Goal: Information Seeking & Learning: Learn about a topic

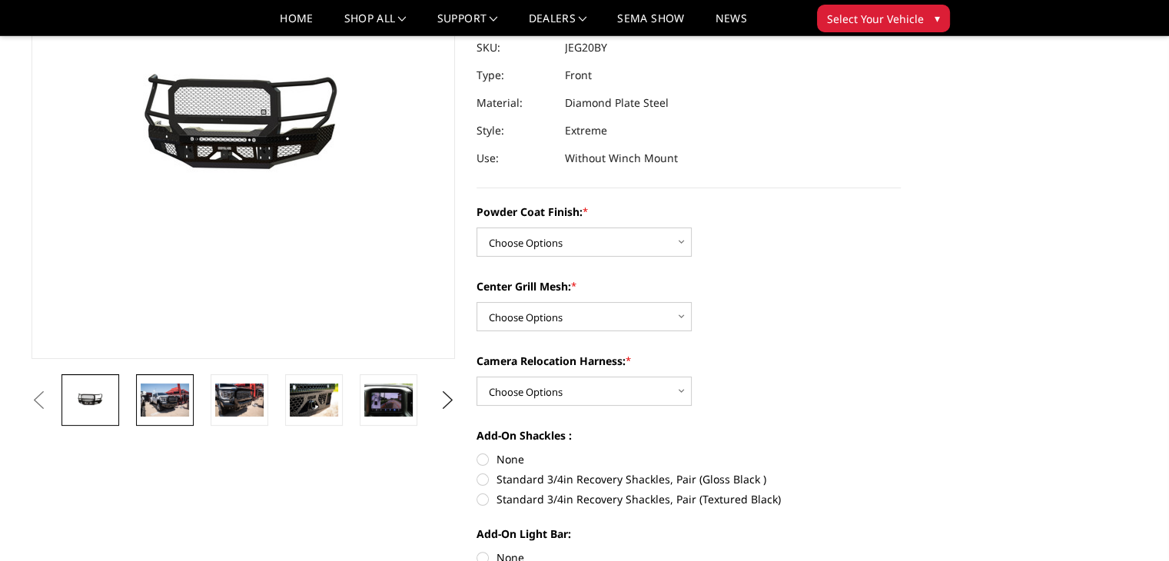
scroll to position [154, 0]
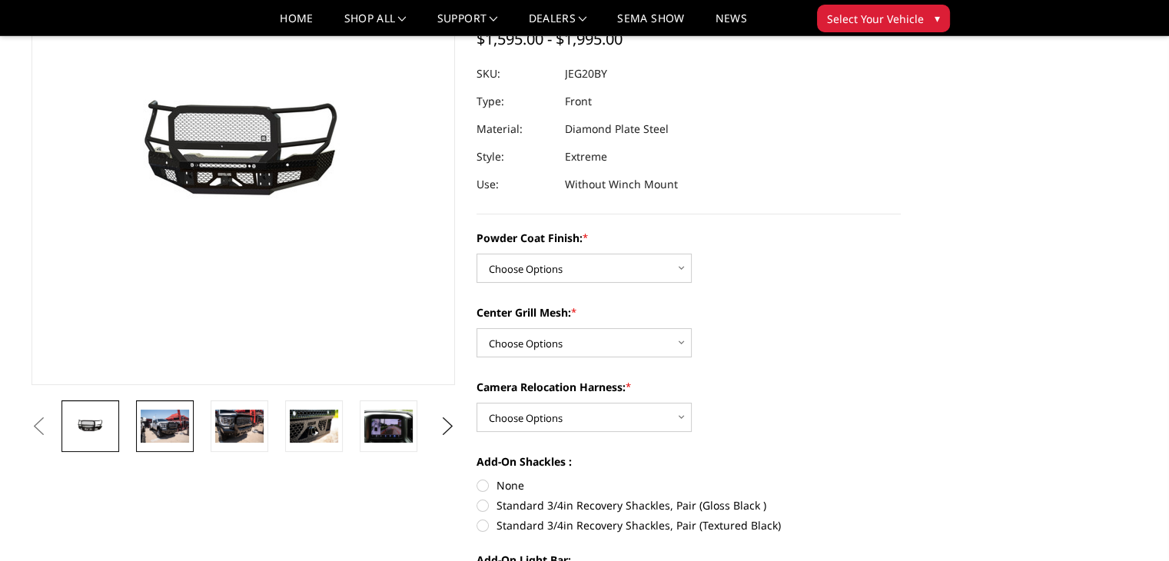
click at [167, 430] on img at bounding box center [165, 425] width 48 height 32
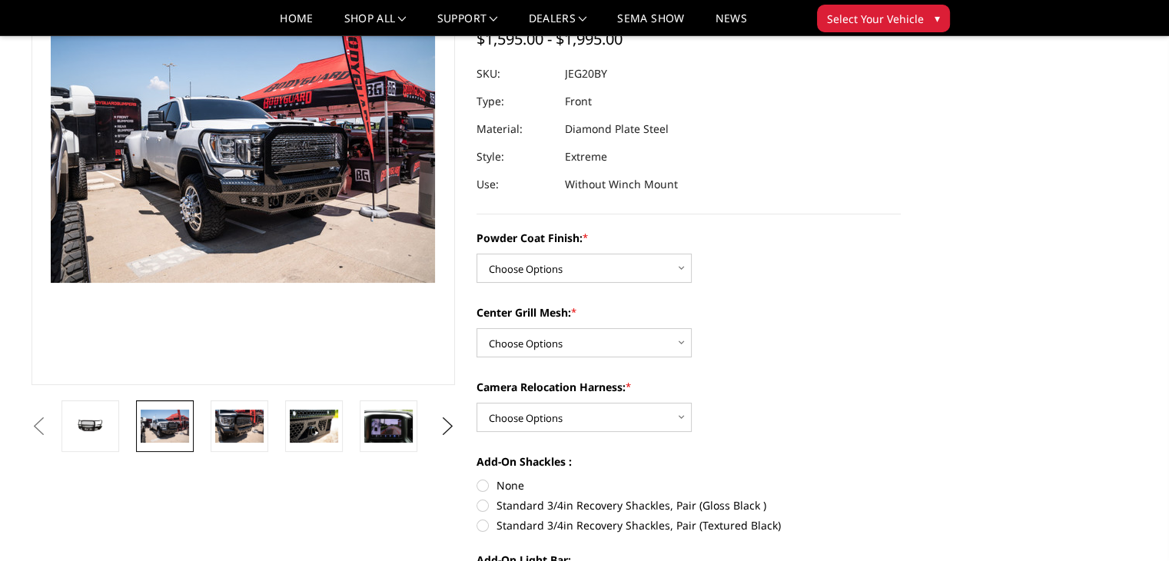
scroll to position [117, 0]
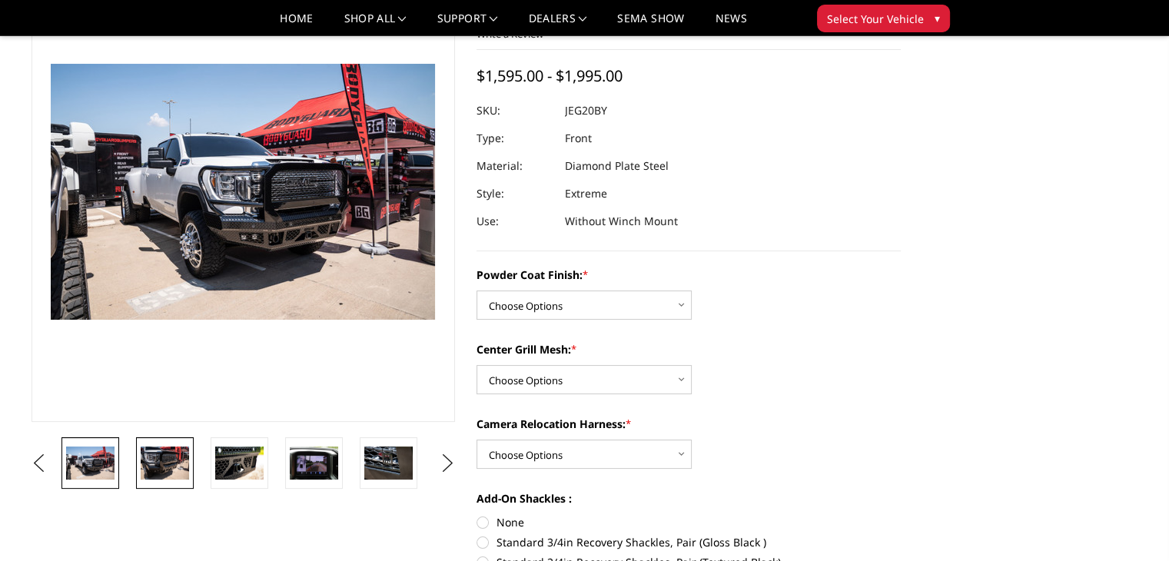
click at [160, 459] on img at bounding box center [165, 462] width 48 height 32
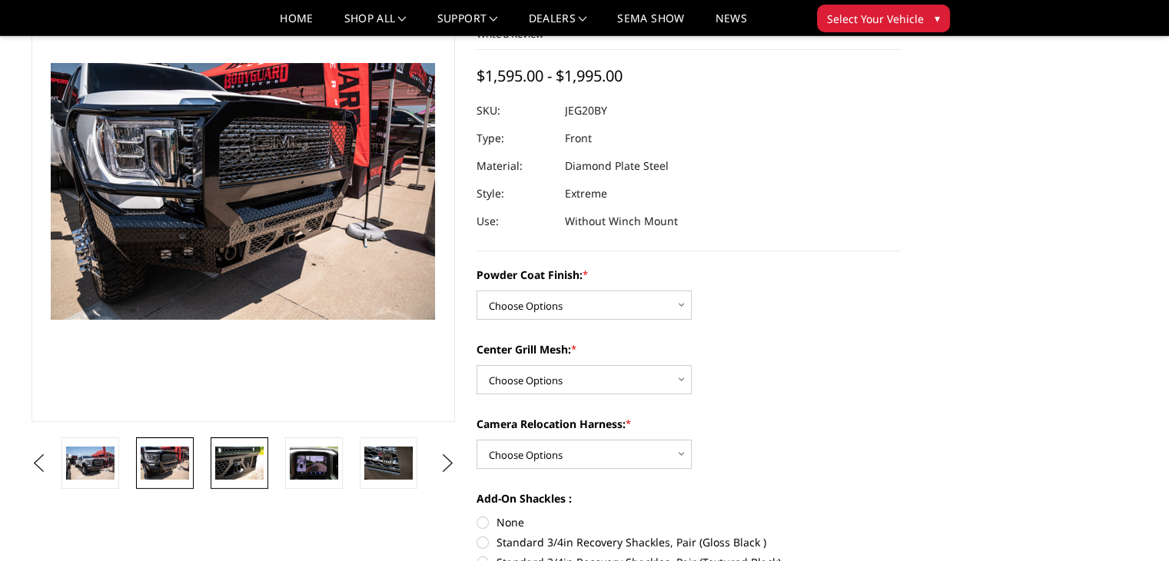
click at [257, 470] on img at bounding box center [239, 462] width 48 height 32
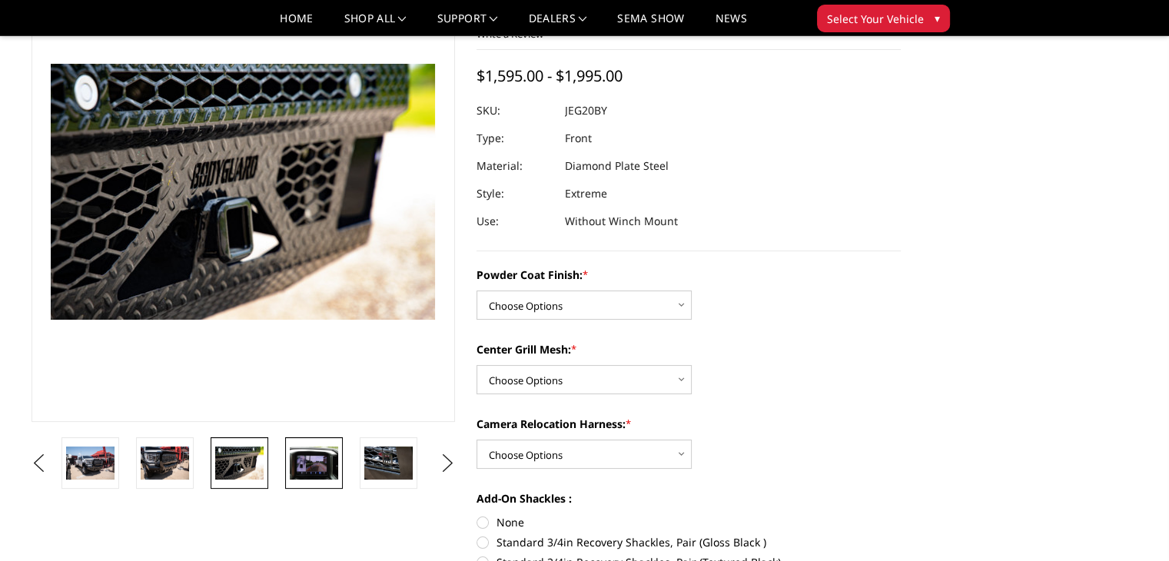
click at [304, 464] on img at bounding box center [314, 462] width 48 height 32
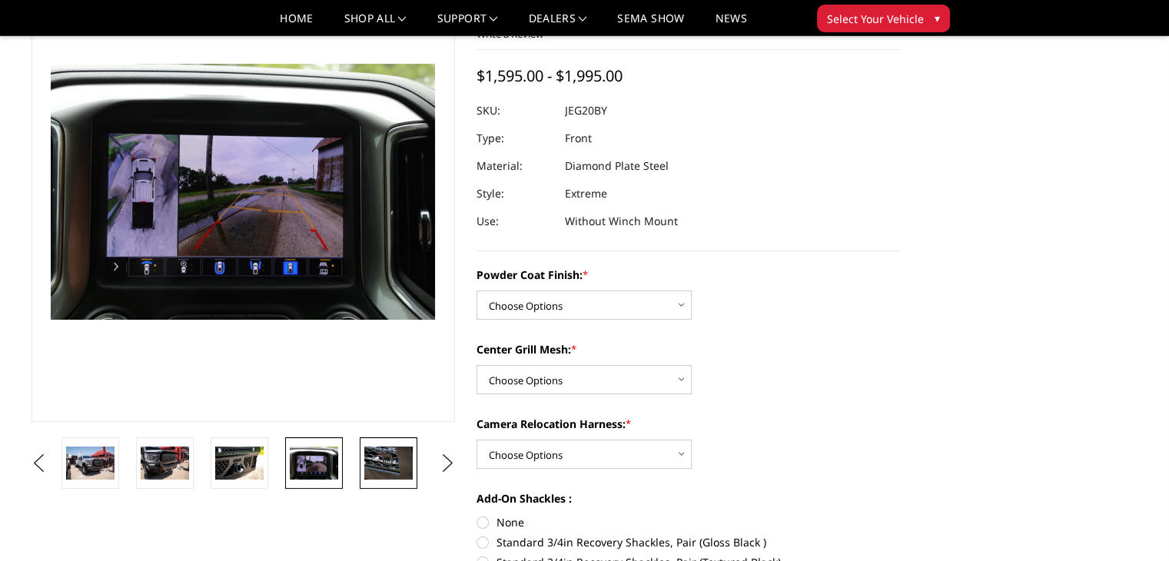
click at [389, 467] on img at bounding box center [388, 462] width 48 height 32
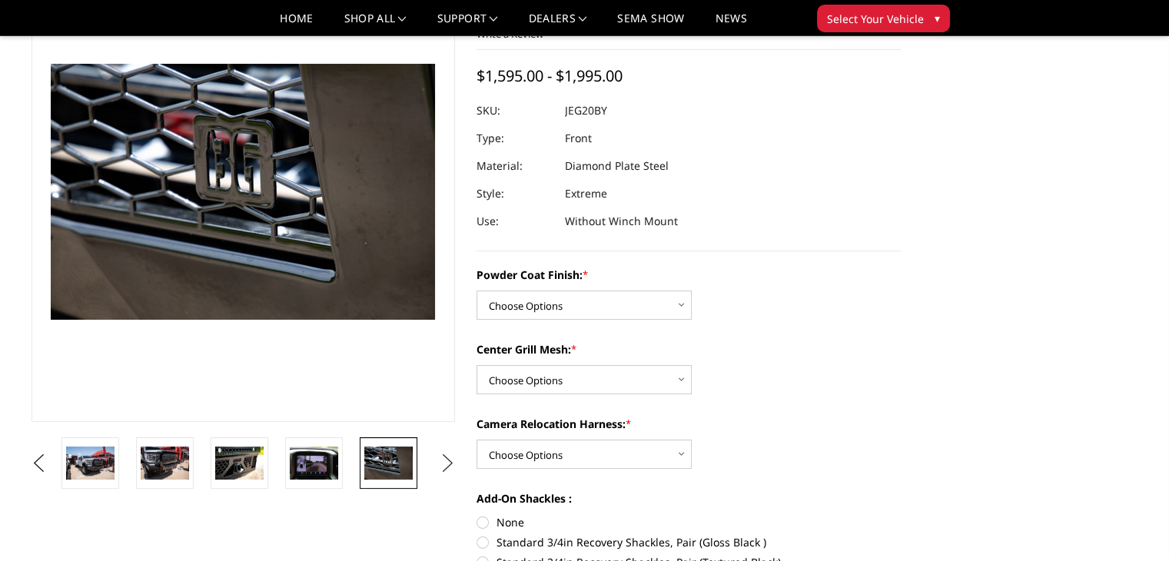
click at [453, 468] on button "Next" at bounding box center [447, 463] width 23 height 23
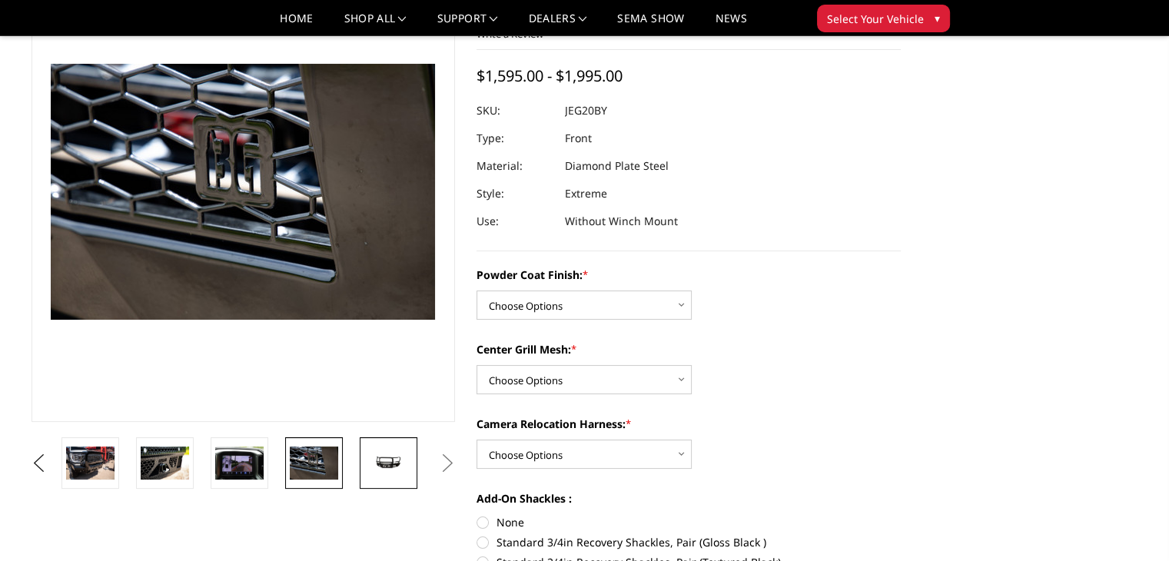
click at [382, 462] on img at bounding box center [388, 463] width 48 height 23
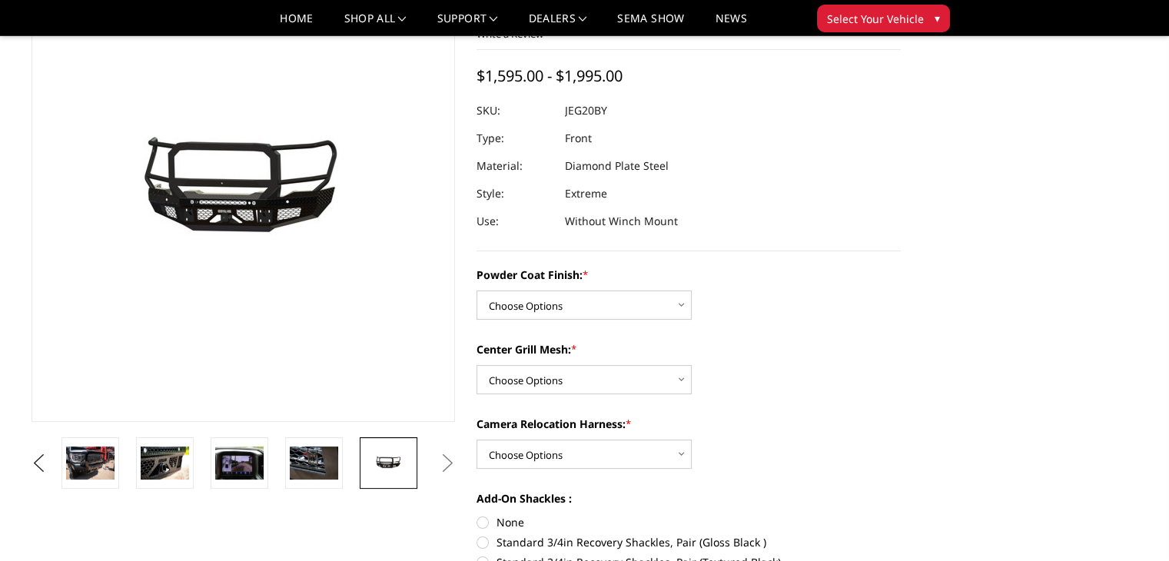
scroll to position [154, 0]
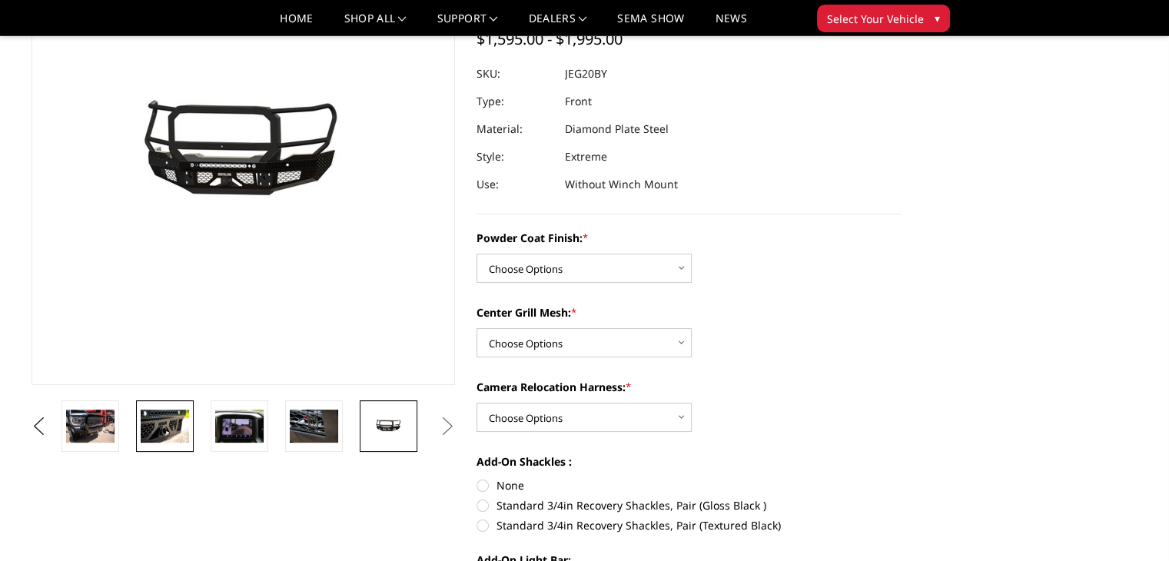
click at [155, 423] on img at bounding box center [165, 425] width 48 height 32
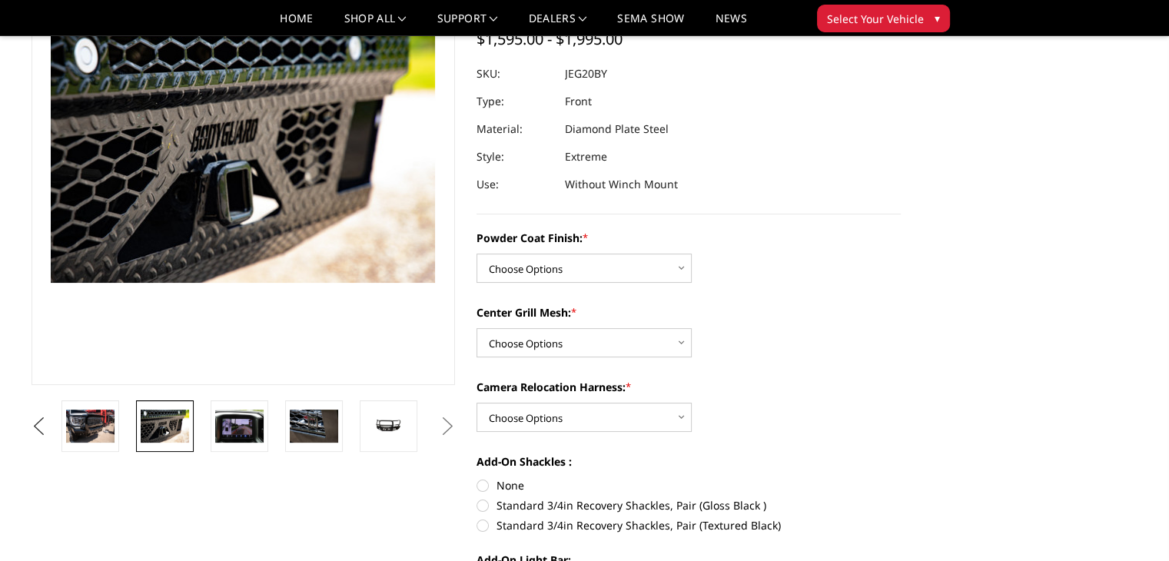
click at [51, 416] on button "Previous" at bounding box center [39, 426] width 23 height 23
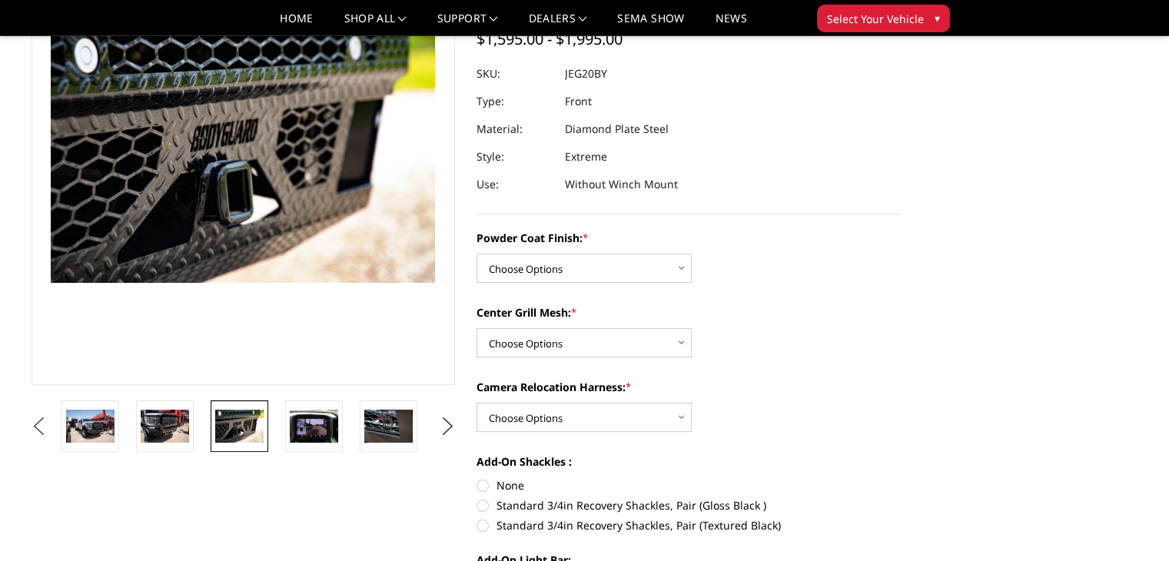
click at [51, 416] on button "Previous" at bounding box center [39, 426] width 23 height 23
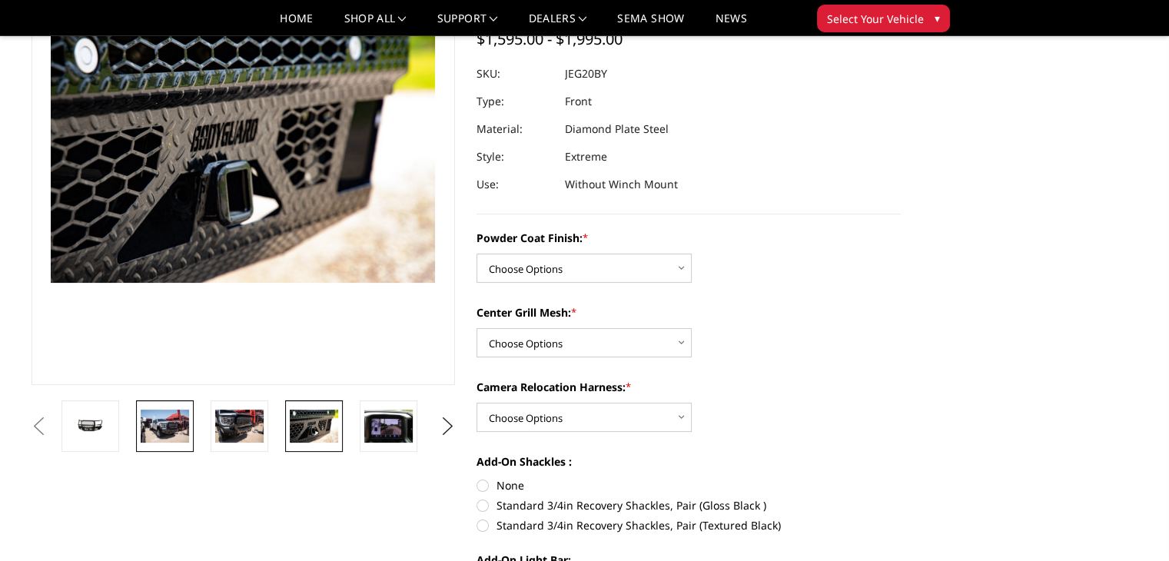
click at [160, 424] on img at bounding box center [165, 425] width 48 height 32
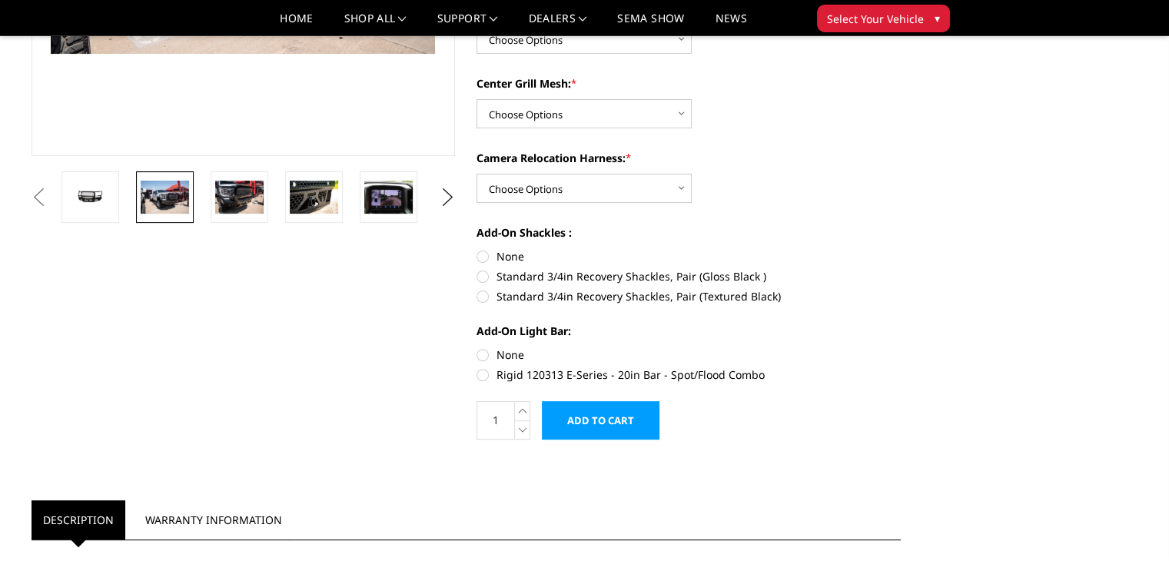
scroll to position [384, 0]
